Goal: Ask a question

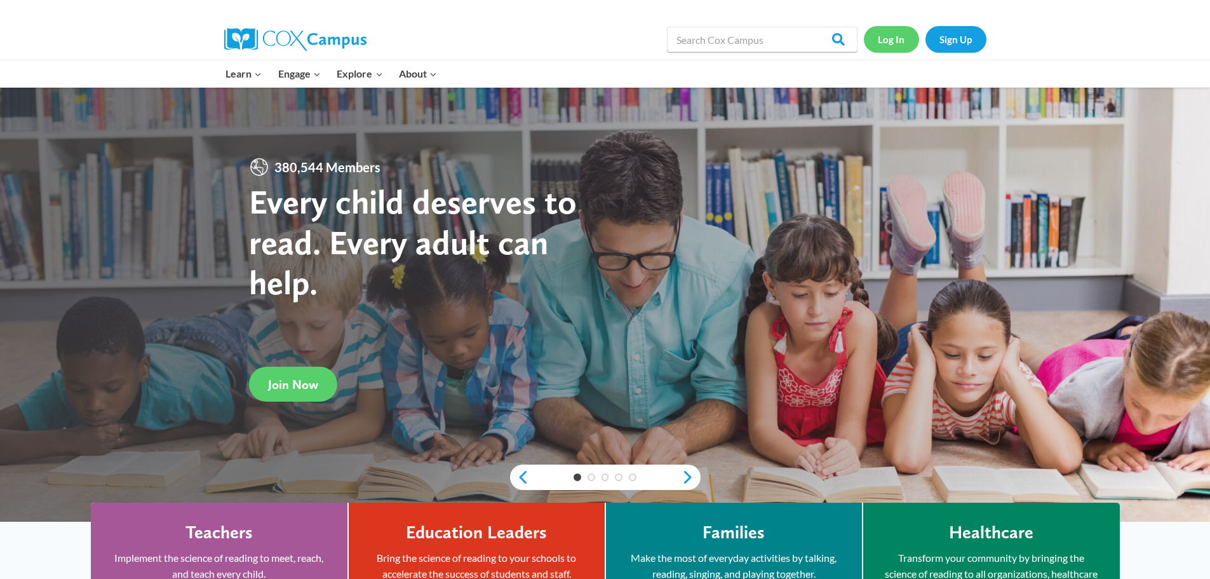
click at [893, 41] on link "Log In" at bounding box center [891, 39] width 55 height 26
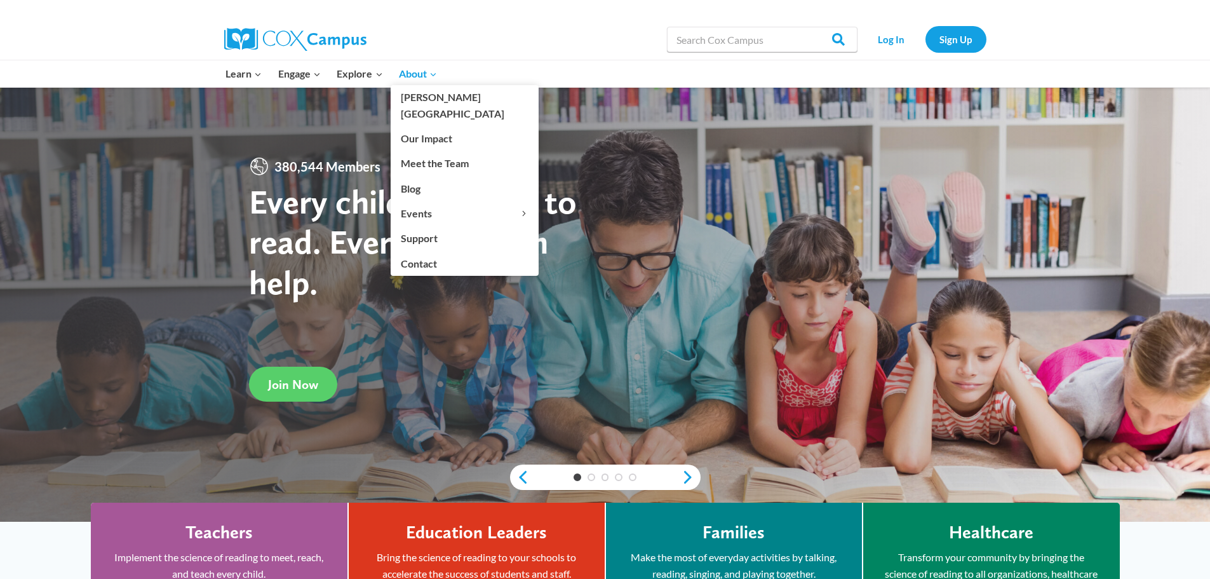
click at [434, 75] on icon "Expand" at bounding box center [433, 74] width 9 height 9
click at [407, 251] on link "Contact" at bounding box center [465, 263] width 148 height 24
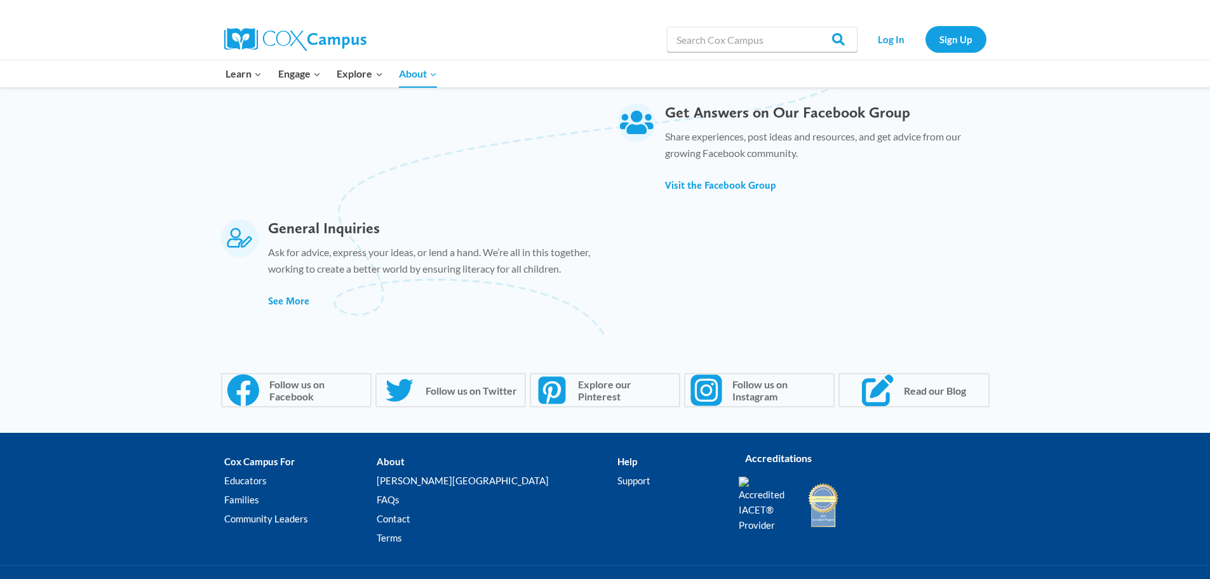
scroll to position [826, 0]
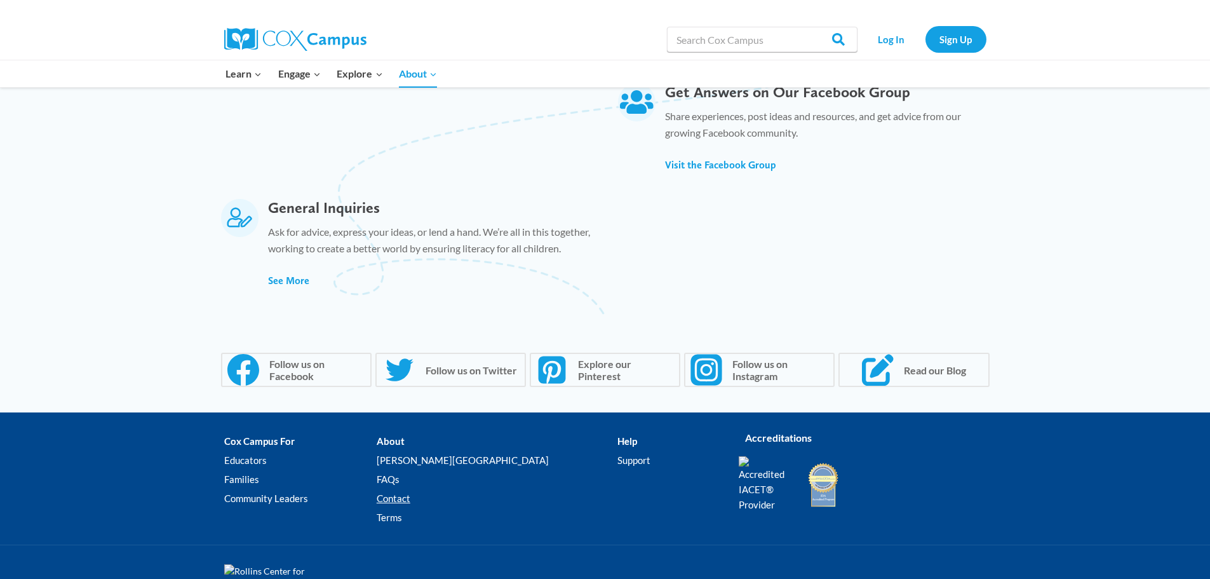
click at [443, 495] on link "Contact" at bounding box center [497, 497] width 241 height 19
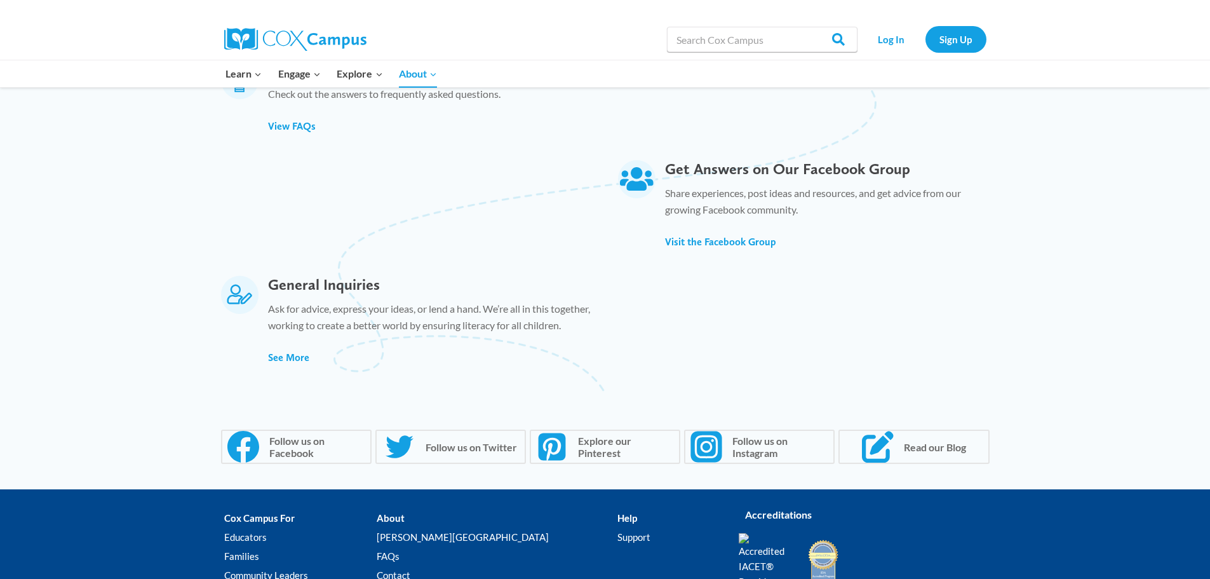
scroll to position [696, 0]
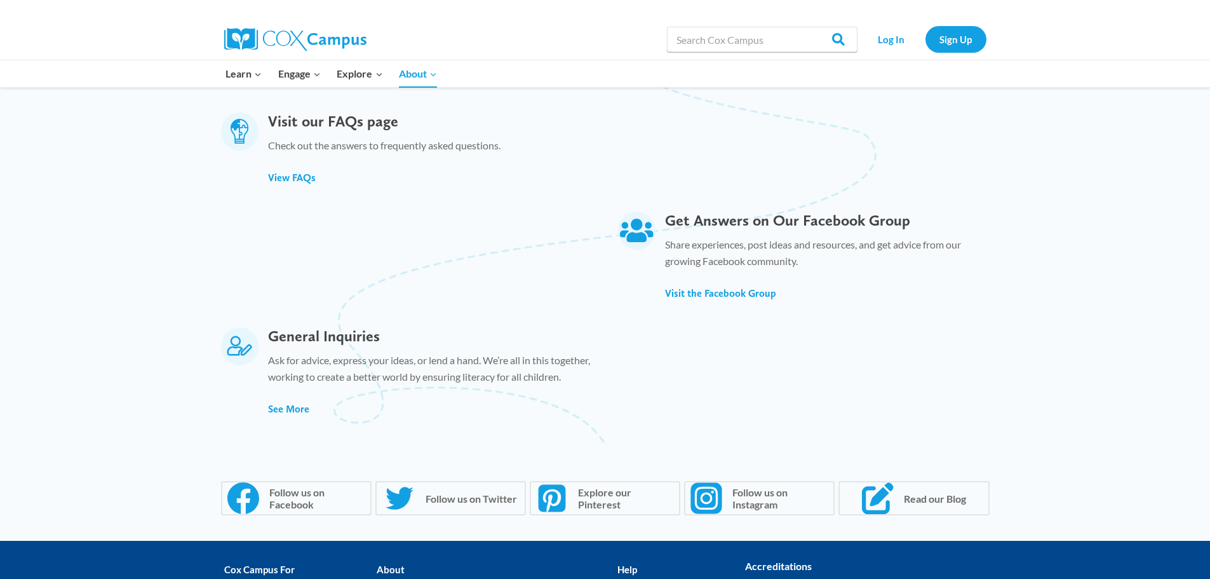
scroll to position [699, 0]
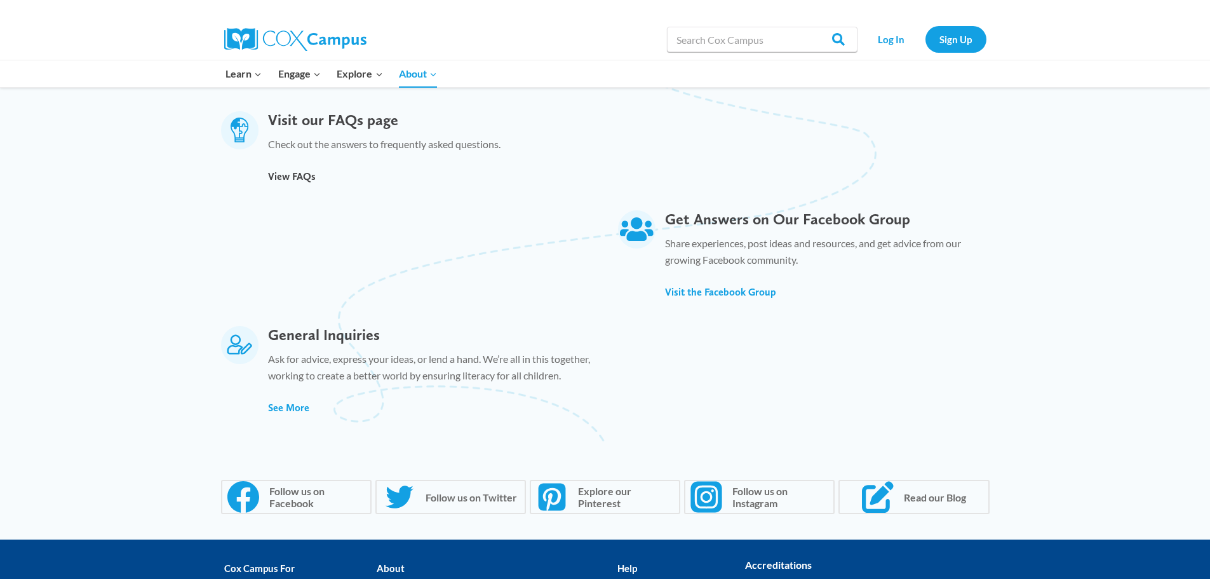
click at [290, 170] on span "View FAQs" at bounding box center [292, 176] width 48 height 12
click at [295, 406] on span "See More" at bounding box center [288, 407] width 41 height 12
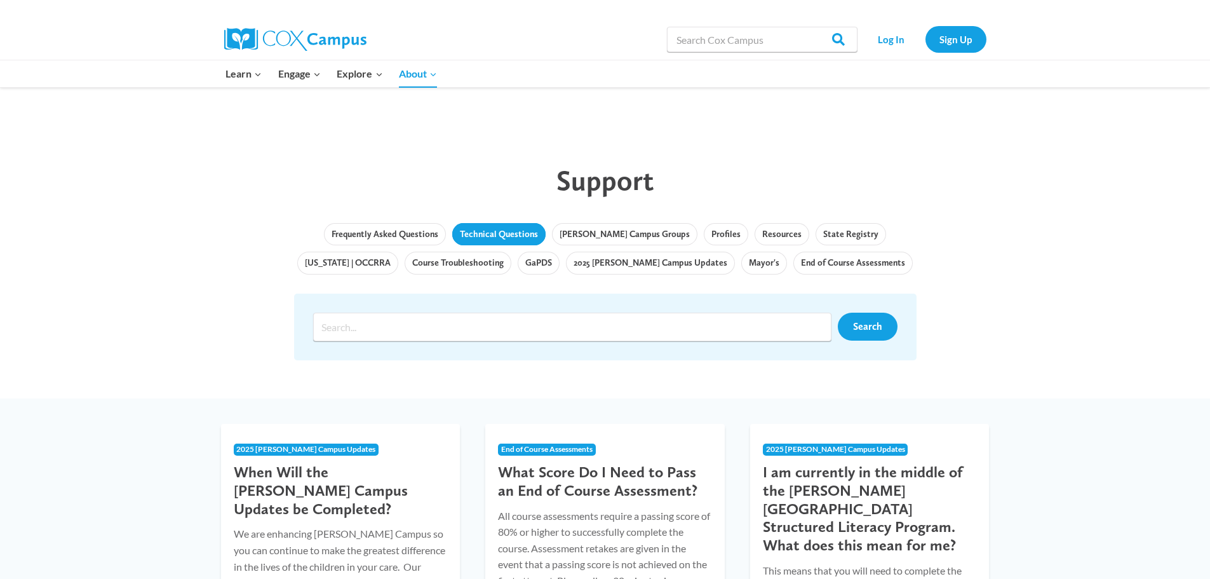
click at [464, 227] on link "Technical Questions" at bounding box center [498, 234] width 93 height 23
click at [405, 262] on link "Course Troubleshooting" at bounding box center [458, 262] width 107 height 23
click at [518, 262] on link "GaPDS" at bounding box center [539, 262] width 42 height 23
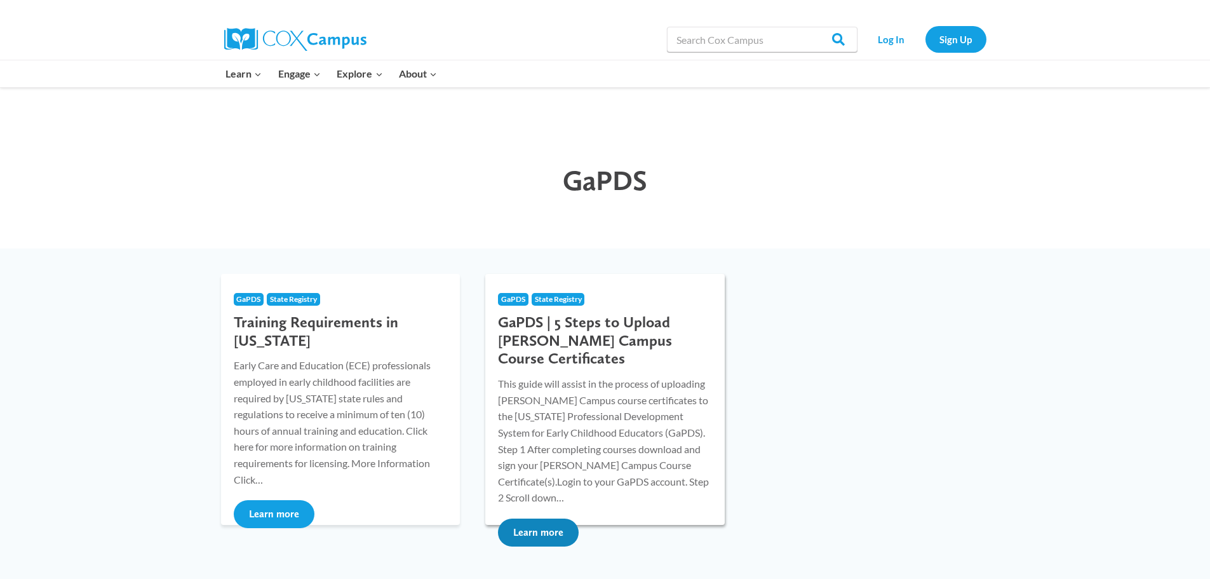
click at [555, 518] on button "Learn more" at bounding box center [538, 532] width 81 height 28
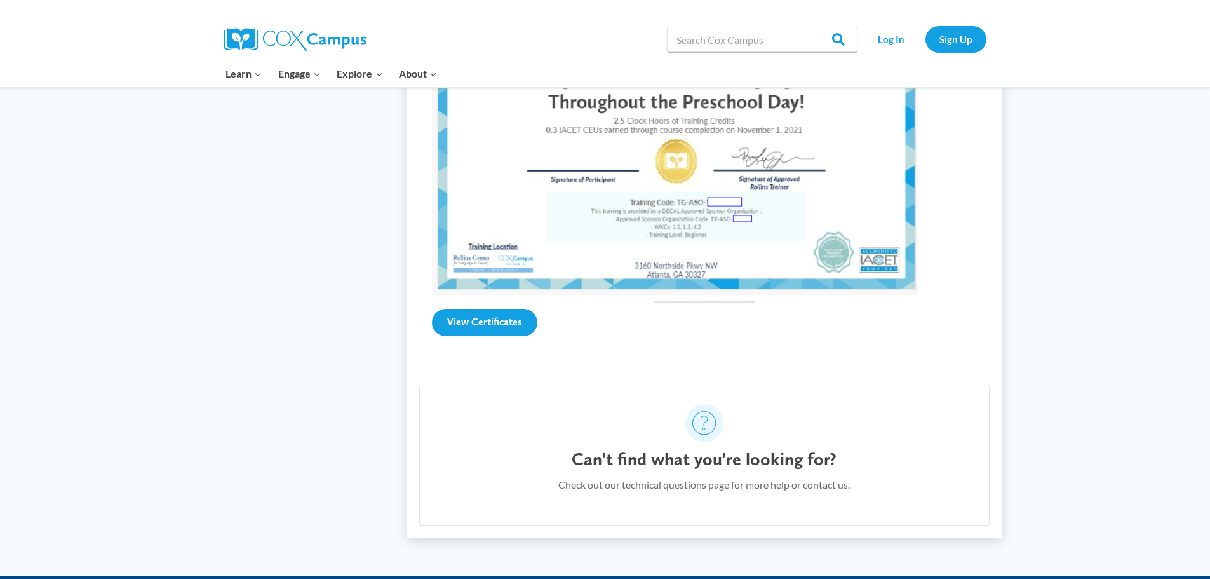
scroll to position [1524, 0]
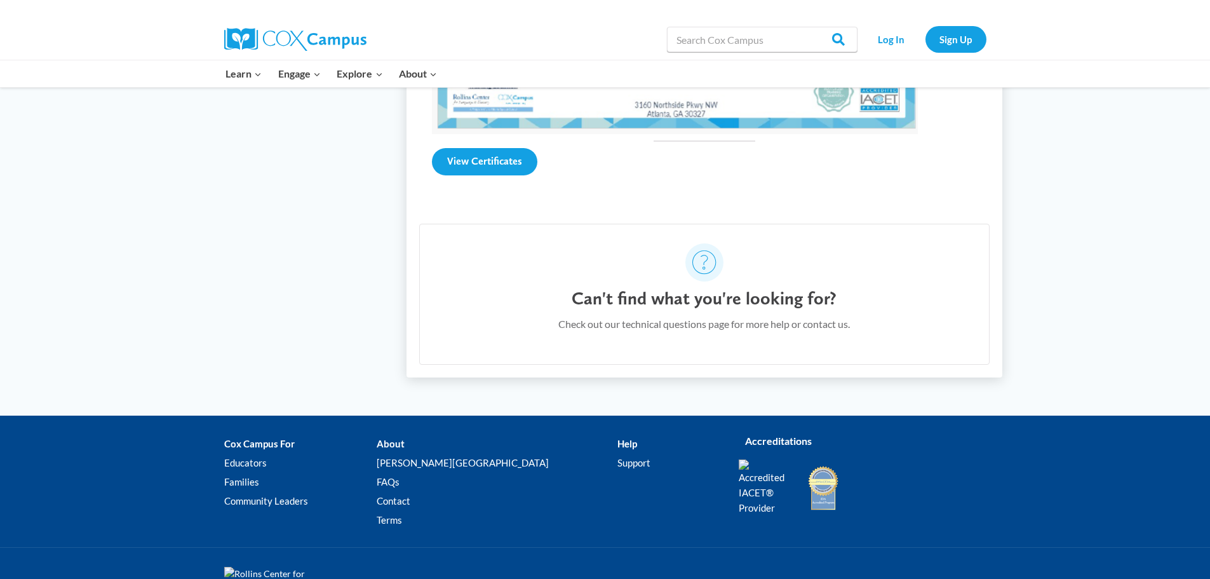
click at [703, 260] on icon at bounding box center [704, 262] width 24 height 24
click at [682, 300] on h4 "Can't find what you're looking for?" at bounding box center [704, 299] width 265 height 22
click at [792, 294] on h4 "Can't find what you're looking for?" at bounding box center [704, 299] width 265 height 22
drag, startPoint x: 826, startPoint y: 290, endPoint x: 591, endPoint y: 293, distance: 235.0
click at [591, 293] on h4 "Can't find what you're looking for?" at bounding box center [704, 299] width 265 height 22
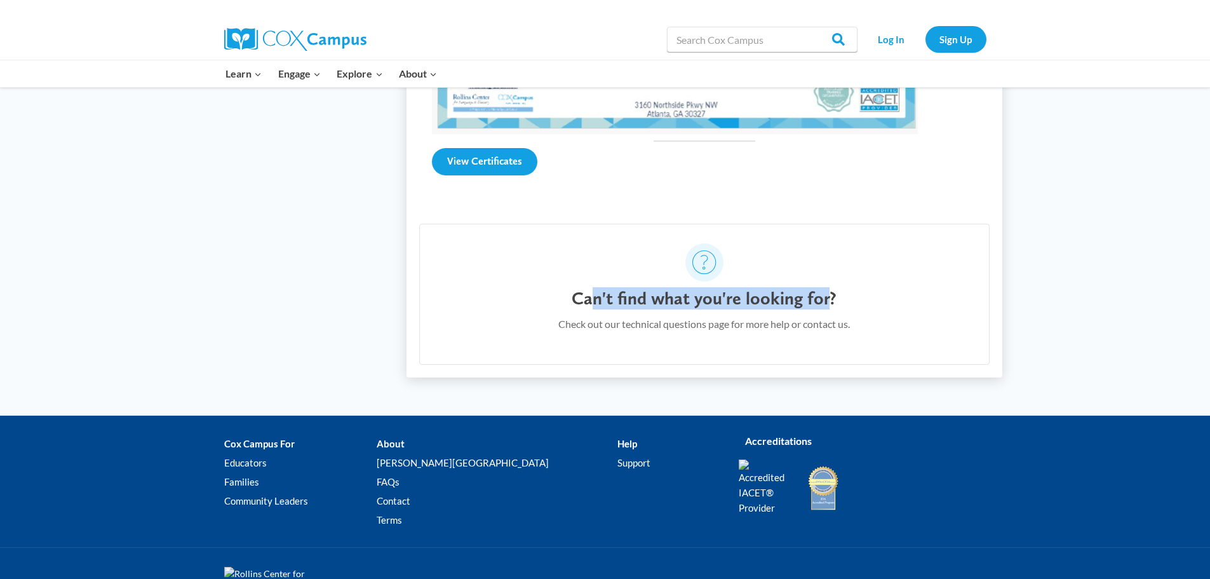
click at [684, 288] on h4 "Can't find what you're looking for?" at bounding box center [704, 299] width 265 height 22
drag, startPoint x: 714, startPoint y: 269, endPoint x: 707, endPoint y: 264, distance: 8.1
click at [711, 266] on icon at bounding box center [704, 262] width 24 height 24
click at [706, 263] on icon at bounding box center [704, 262] width 24 height 24
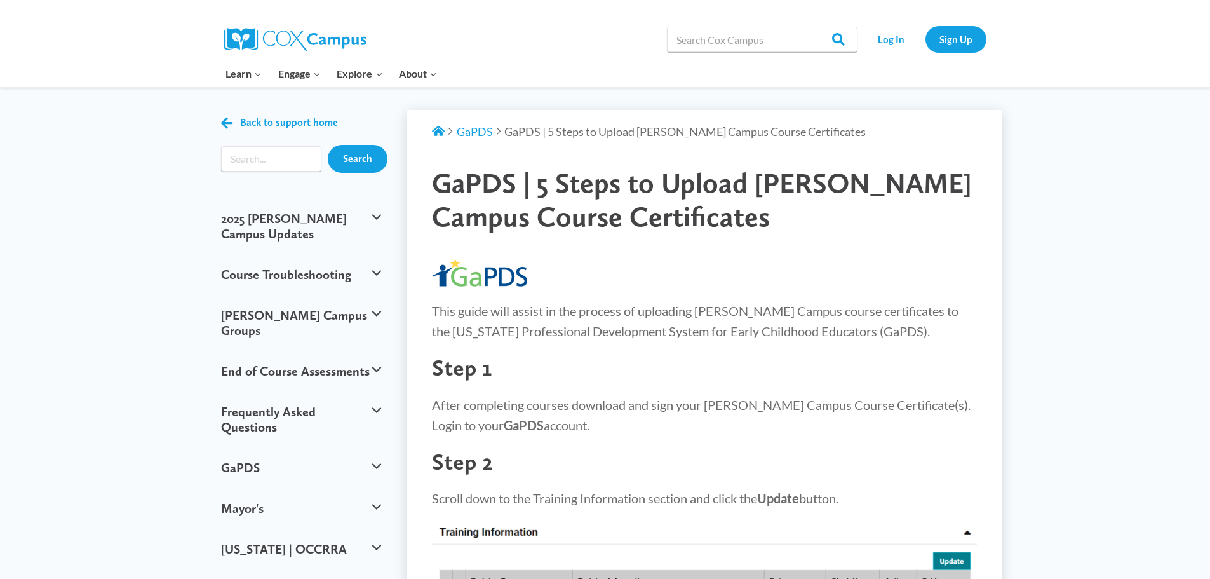
scroll to position [0, 0]
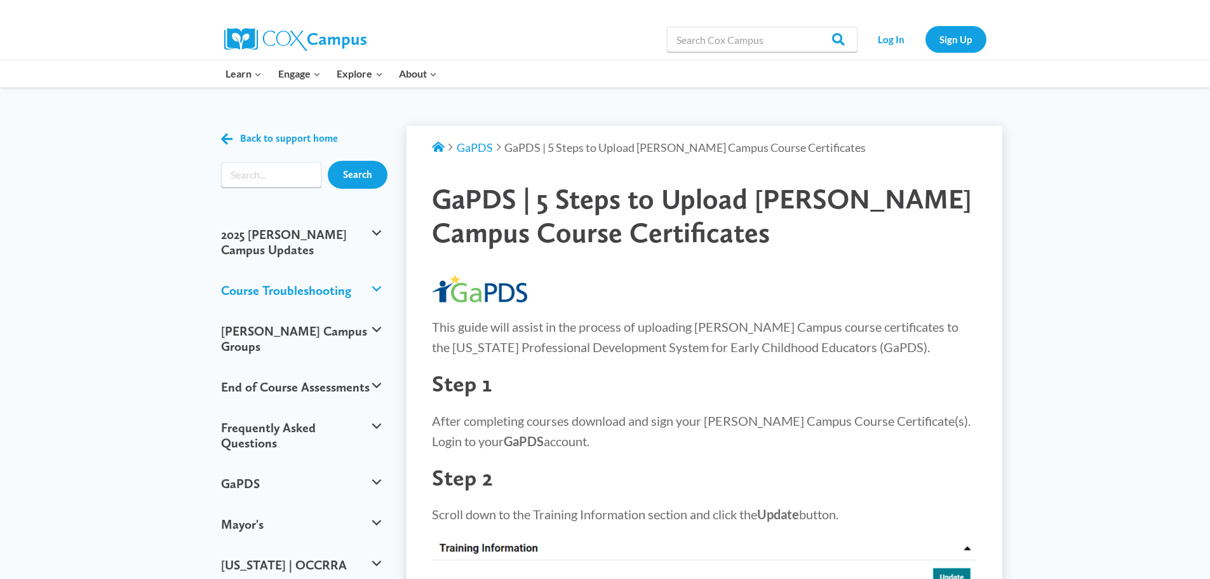
click at [375, 276] on button "Course Troubleshooting" at bounding box center [301, 290] width 173 height 41
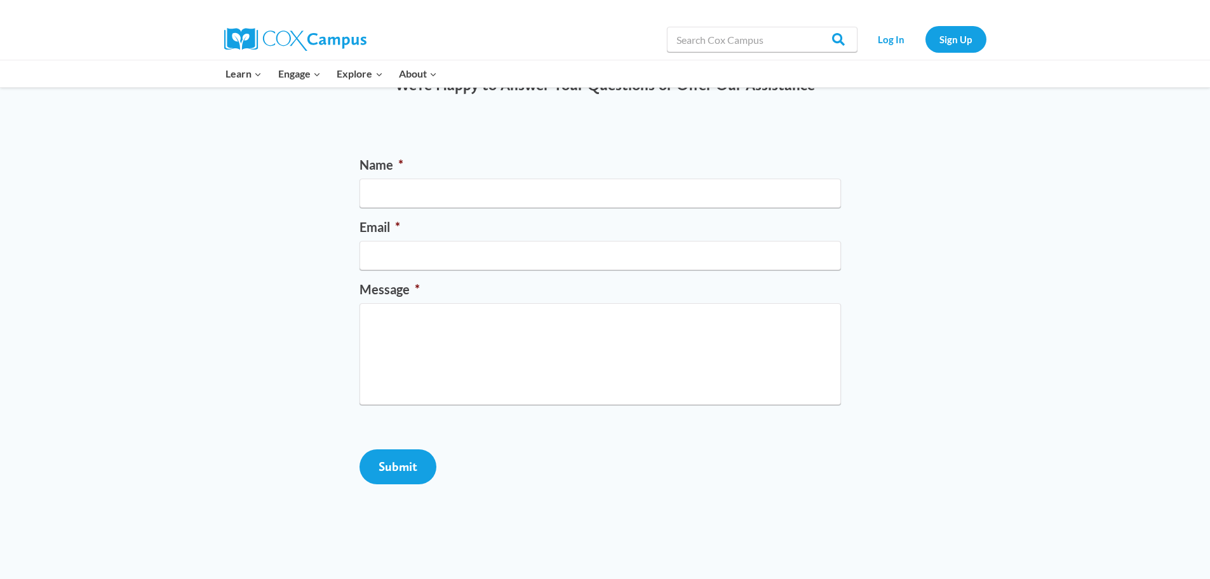
scroll to position [64, 0]
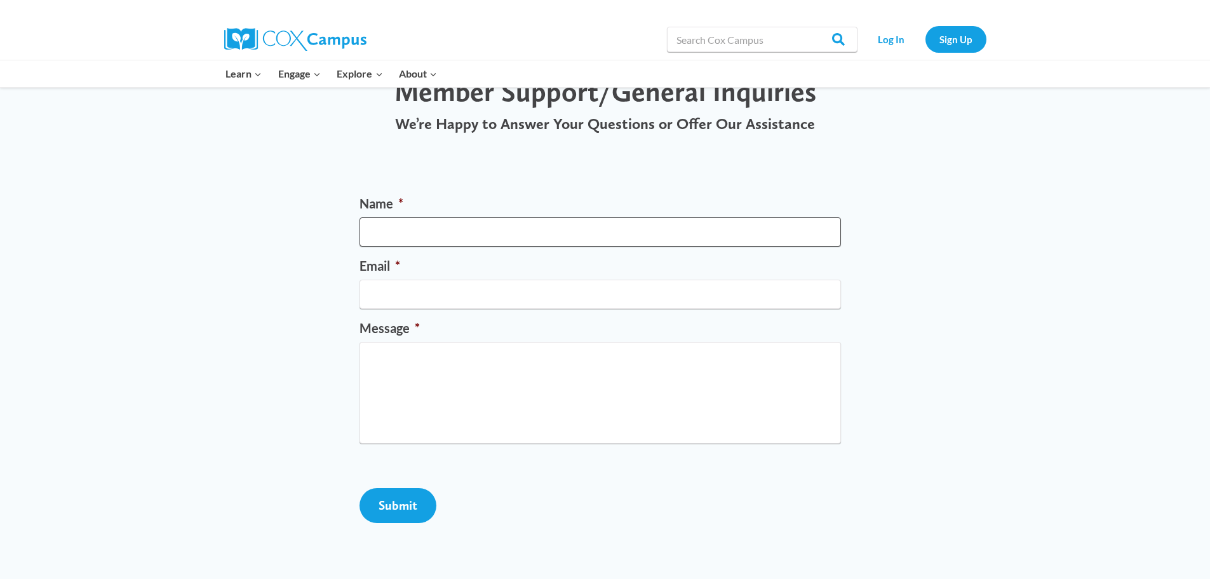
click at [406, 238] on input "Name *" at bounding box center [599, 231] width 481 height 29
type input "[PERSON_NAME]"
type input "a"
type input "[EMAIL_ADDRESS][DOMAIN_NAME]"
click at [403, 349] on textarea "Message *" at bounding box center [599, 393] width 481 height 102
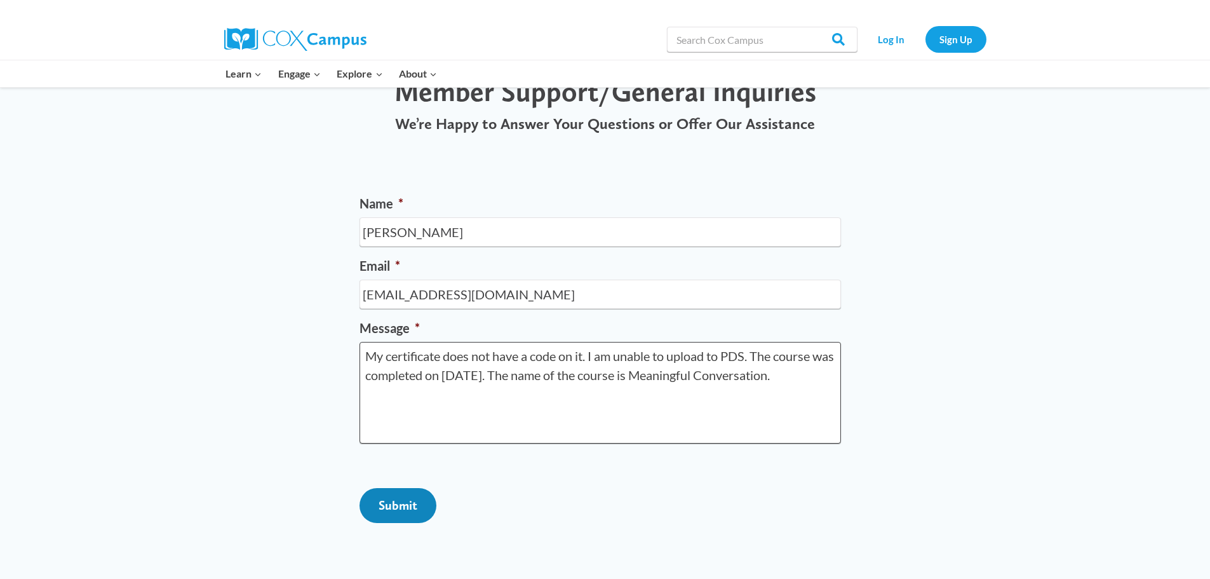
type textarea "My certificate does not have a code on it. I am unable to upload to PDS. The co…"
click at [405, 523] on input "Submit" at bounding box center [397, 505] width 77 height 35
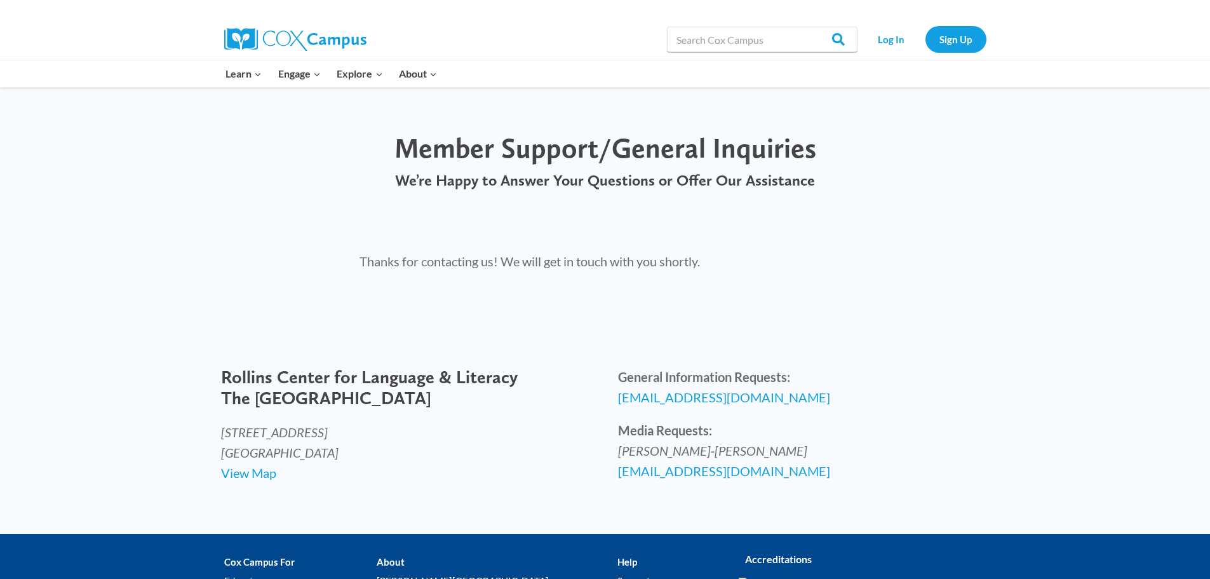
scroll to position [0, 0]
